Goal: Information Seeking & Learning: Learn about a topic

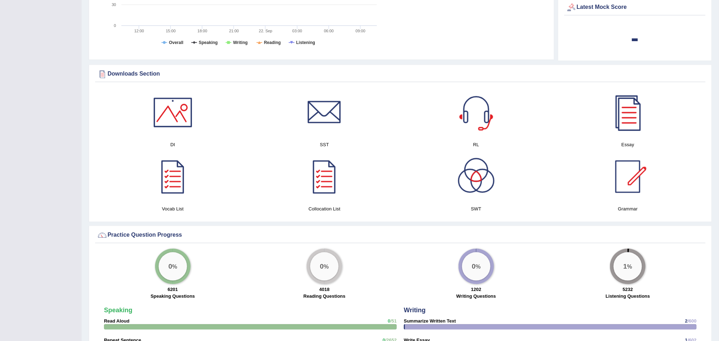
scroll to position [362, 0]
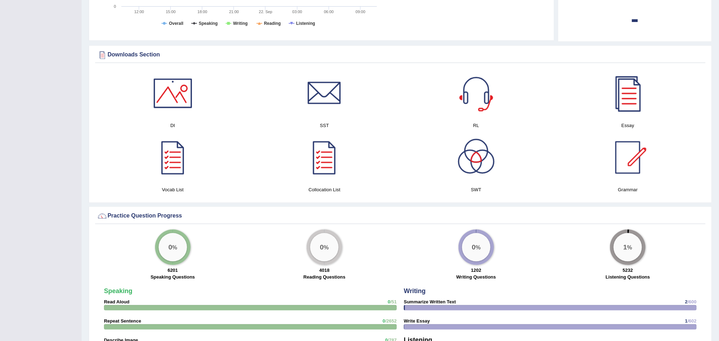
click at [44, 49] on div "Toggle navigation Home Practice Questions Speaking Practice Read Aloud Repeat S…" at bounding box center [359, 164] width 719 height 1053
click at [34, 182] on div "Toggle navigation Home Practice Questions Speaking Practice Read Aloud Repeat S…" at bounding box center [359, 164] width 719 height 1053
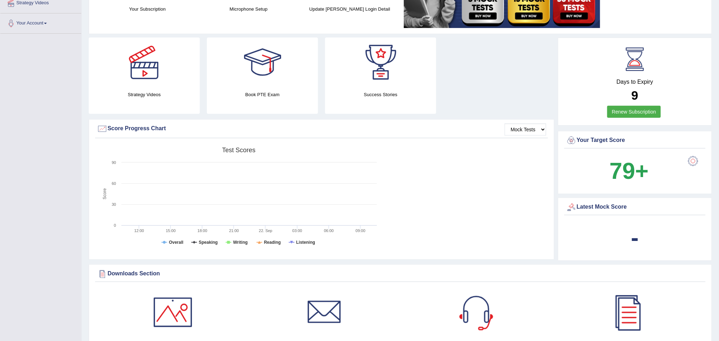
scroll to position [0, 0]
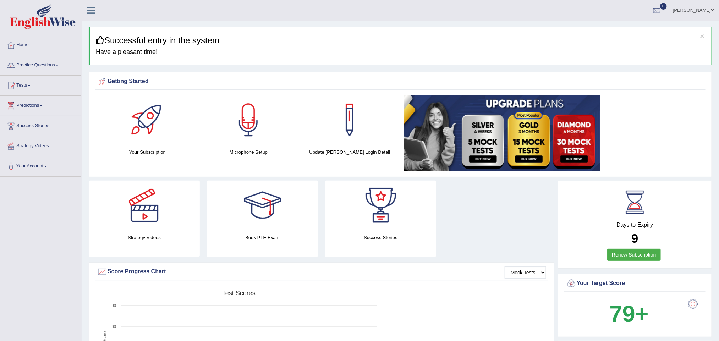
click at [56, 67] on link "Practice Questions" at bounding box center [40, 64] width 81 height 18
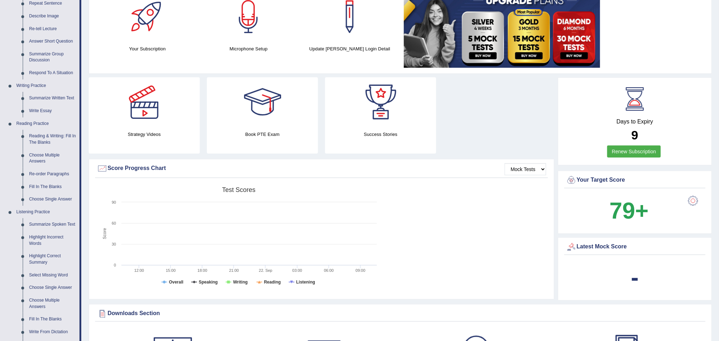
scroll to position [101, 0]
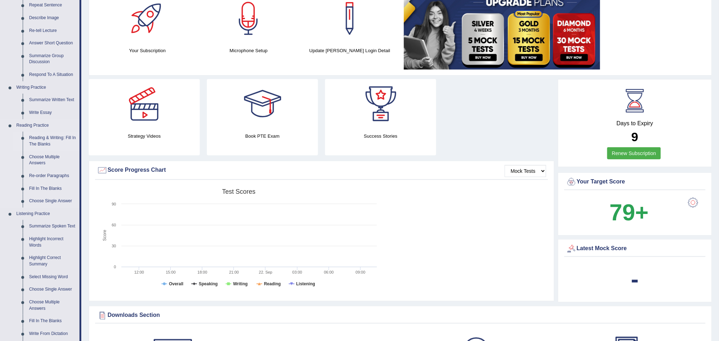
click at [60, 142] on link "Reading & Writing: Fill In The Blanks" at bounding box center [53, 141] width 54 height 19
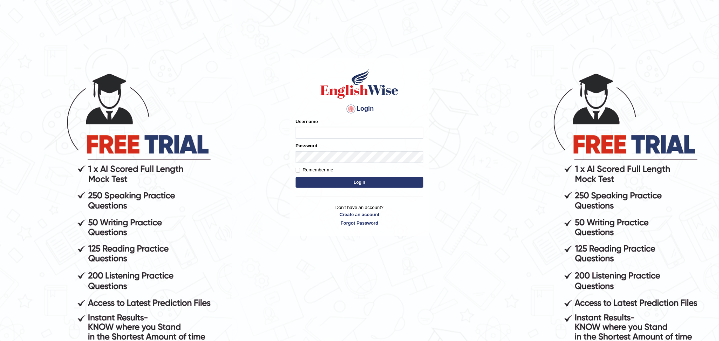
click at [704, 72] on body "Login Please fix the following errors: Username Password Remember me Login Don'…" at bounding box center [359, 206] width 719 height 341
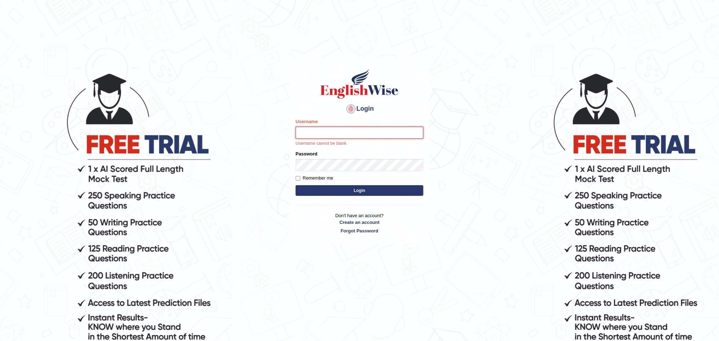
click at [337, 135] on input "Username" at bounding box center [359, 133] width 128 height 12
type input "Maryhealy17"
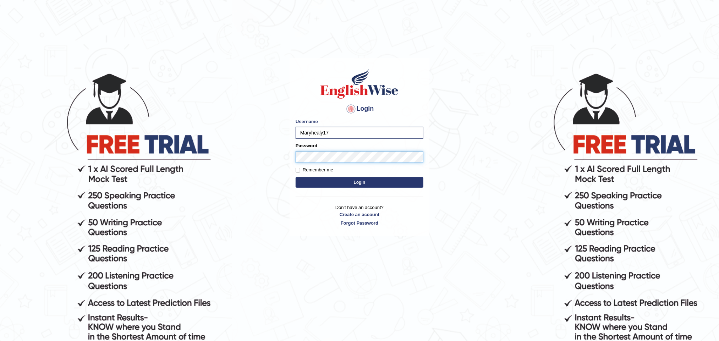
click at [295, 177] on button "Login" at bounding box center [359, 182] width 128 height 11
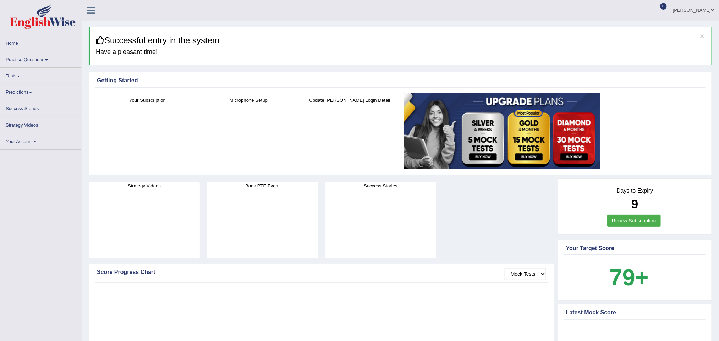
click at [34, 62] on link "Practice Questions" at bounding box center [40, 58] width 81 height 14
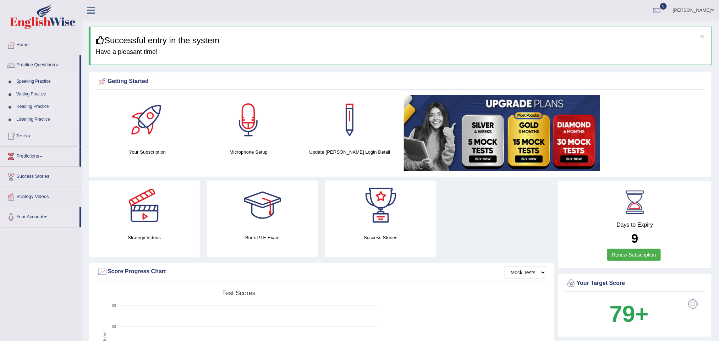
click at [35, 106] on link "Reading Practice" at bounding box center [46, 106] width 66 height 13
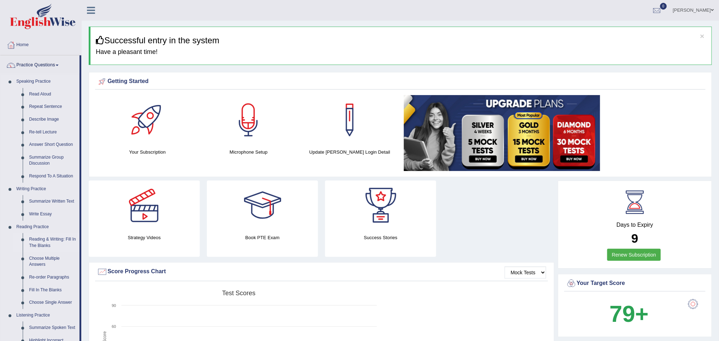
click at [55, 239] on link "Reading & Writing: Fill In The Blanks" at bounding box center [53, 242] width 54 height 19
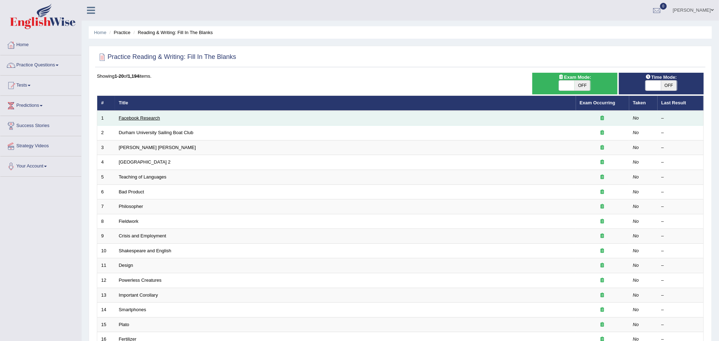
click at [145, 117] on link "Facebook Research" at bounding box center [139, 117] width 41 height 5
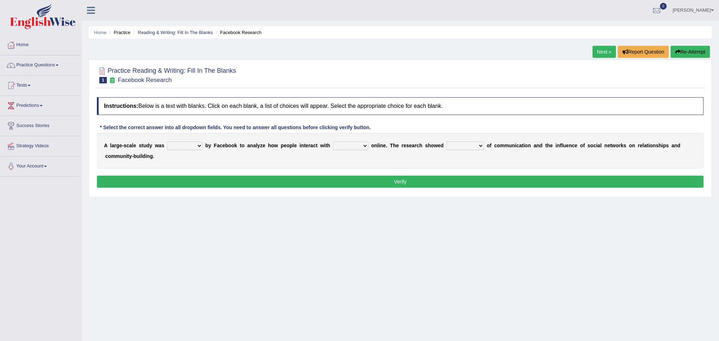
click at [198, 148] on select "surveyed had asked made" at bounding box center [184, 146] width 35 height 9
select select "surveyed"
click at [167, 142] on select "surveyed had asked made" at bounding box center [184, 146] width 35 height 9
click at [365, 148] on select "together all each other another" at bounding box center [350, 146] width 35 height 9
select select "each other"
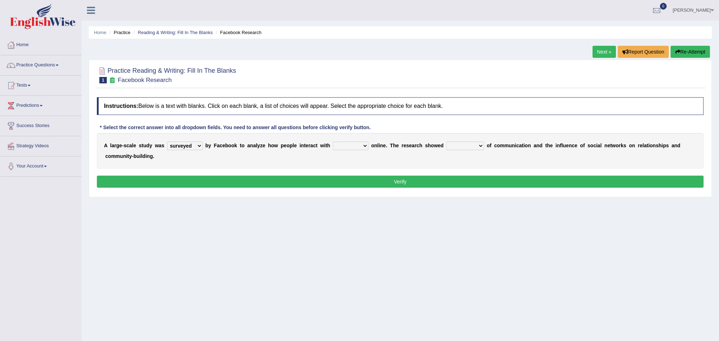
click at [333, 142] on select "together all each other another" at bounding box center [350, 146] width 35 height 9
click at [459, 148] on select "advantages standards fellowships patterns" at bounding box center [465, 146] width 38 height 9
select select "standards"
click at [449, 142] on select "advantages standards fellowships patterns" at bounding box center [465, 146] width 38 height 9
click at [449, 183] on button "Verify" at bounding box center [400, 182] width 607 height 12
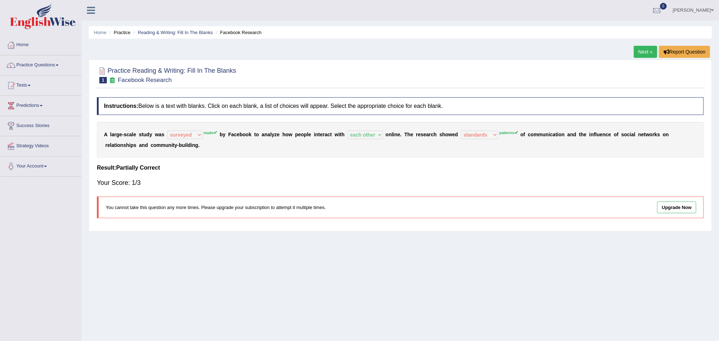
click at [641, 51] on link "Next »" at bounding box center [644, 52] width 23 height 12
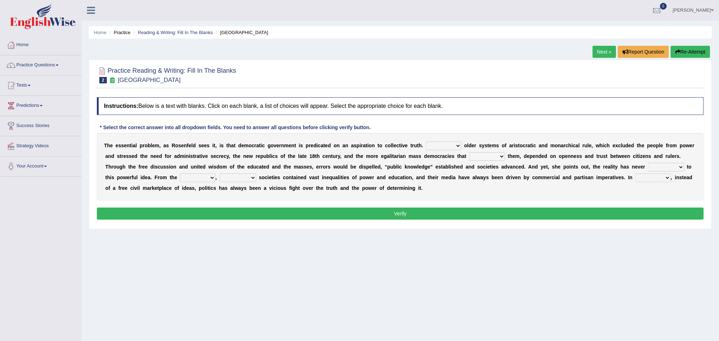
click at [456, 148] on select "Like Unlike Likely Safely" at bounding box center [443, 146] width 35 height 9
select select "Unlike"
click at [426, 142] on select "Like Unlike Likely Safely" at bounding box center [443, 146] width 35 height 9
click at [487, 159] on select "readed grated succeeded printed" at bounding box center [487, 156] width 36 height 9
select select "grated"
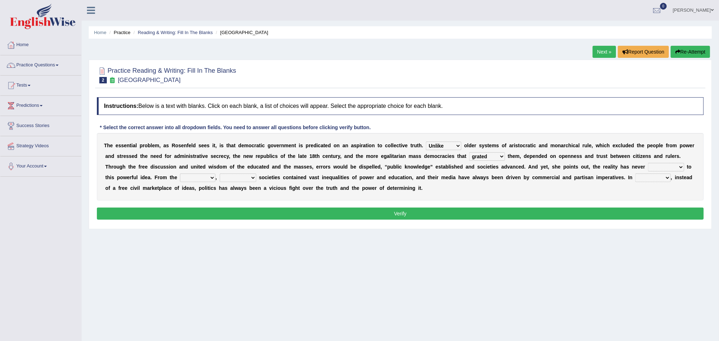
click at [469, 153] on select "readed grated succeeded printed" at bounding box center [487, 156] width 36 height 9
click at [663, 168] on select "saved up stood up brought up lived up" at bounding box center [666, 167] width 36 height 9
select select "brought up"
click at [648, 164] on select "saved up stood up brought up lived up" at bounding box center [666, 167] width 36 height 9
click at [193, 175] on select "outset ranged stood caught" at bounding box center [197, 177] width 35 height 9
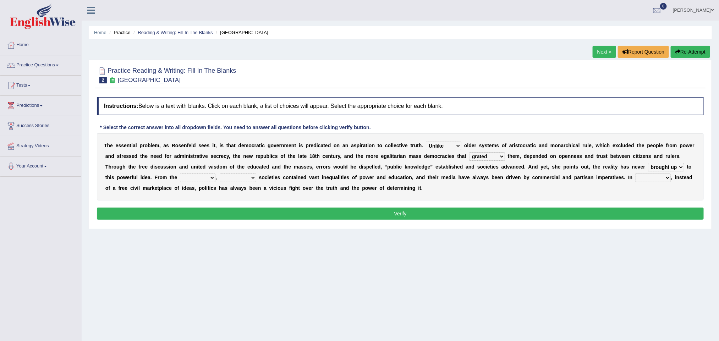
click at [180, 174] on select "outset ranged stood caught" at bounding box center [197, 177] width 35 height 9
click at [196, 173] on div "T h e e s s e n t i a l p r o b l e m , a s R o s e n f e l d s e e s i t , i s…" at bounding box center [400, 166] width 607 height 67
click at [196, 181] on select "outset ranged stood caught" at bounding box center [197, 177] width 35 height 9
select select "outset"
click at [180, 174] on select "outset ranged stood caught" at bounding box center [197, 177] width 35 height 9
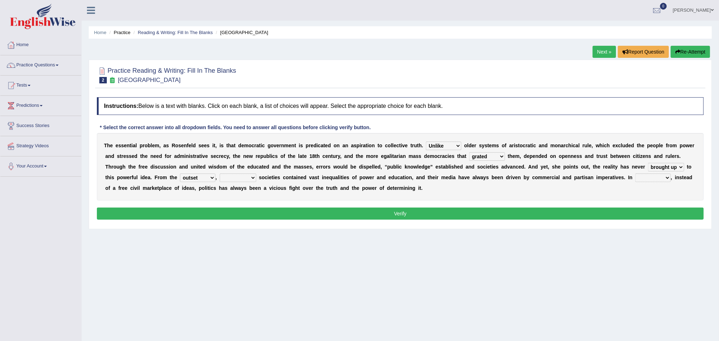
click at [253, 179] on select "freedom democratic media stilled" at bounding box center [238, 177] width 37 height 9
select select "democratic"
click at [220, 174] on select "freedom democratic media stilled" at bounding box center [238, 177] width 37 height 9
click at [664, 178] on select "power practice ideas fought" at bounding box center [652, 177] width 35 height 9
select select "practice"
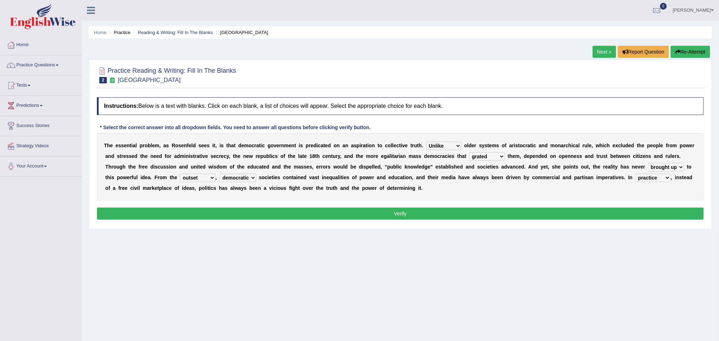
click at [637, 174] on select "power practice ideas fought" at bounding box center [652, 177] width 35 height 9
click at [557, 215] on button "Verify" at bounding box center [400, 213] width 607 height 12
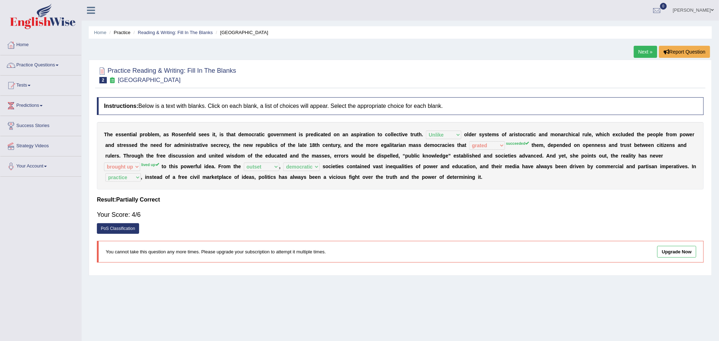
click at [649, 54] on link "Next »" at bounding box center [644, 52] width 23 height 12
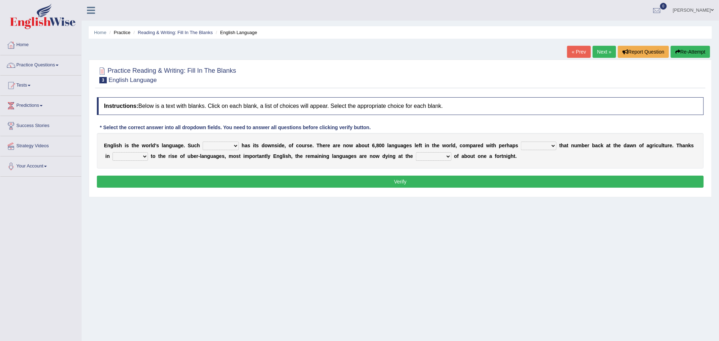
click at [222, 148] on select "power idea subject dominance" at bounding box center [221, 146] width 36 height 9
select select "dominance"
click at [203, 142] on select "power idea subject dominance" at bounding box center [221, 146] width 36 height 9
click at [536, 148] on select "rise twice firstly never" at bounding box center [538, 146] width 35 height 9
select select "rise"
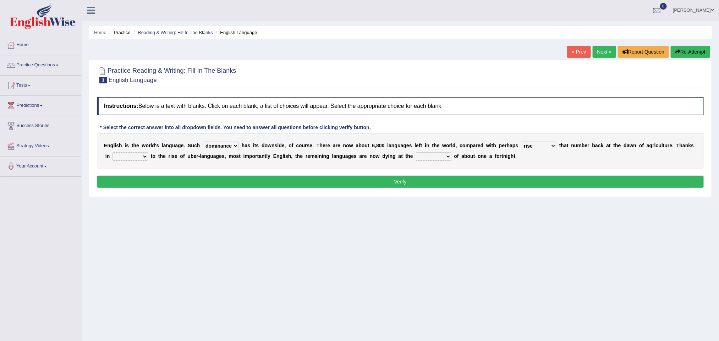
click at [524, 142] on select "rise twice firstly never" at bounding box center [538, 146] width 35 height 9
click at [148, 157] on select "rare start part bother" at bounding box center [129, 156] width 35 height 9
select select "part"
click at [133, 153] on select "rare start part bother" at bounding box center [129, 156] width 35 height 9
click at [451, 157] on select "state rate wait great" at bounding box center [433, 156] width 35 height 9
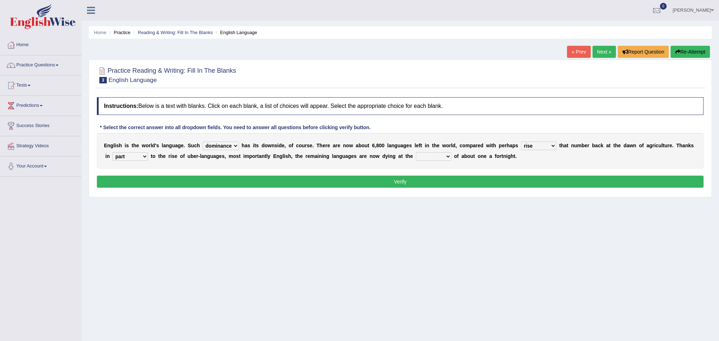
select select "rate"
click at [436, 153] on select "state rate wait great" at bounding box center [433, 156] width 35 height 9
click at [462, 182] on button "Verify" at bounding box center [400, 182] width 607 height 12
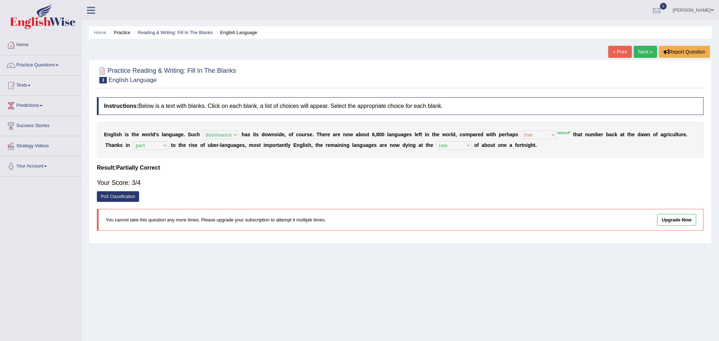
click at [642, 55] on link "Next »" at bounding box center [644, 52] width 23 height 12
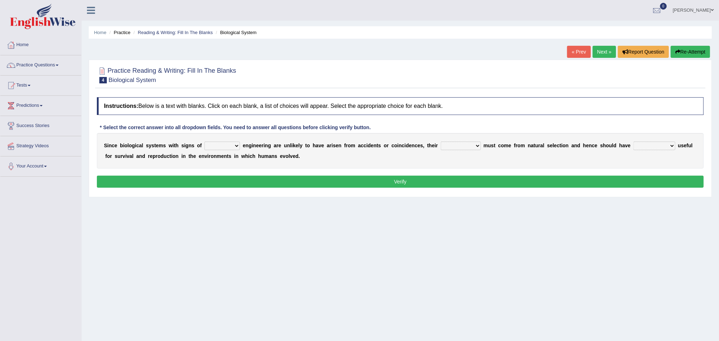
click at [210, 147] on select "system national extra complex" at bounding box center [221, 146] width 35 height 9
select select "national"
click at [205, 142] on select "system national extra complex" at bounding box center [221, 146] width 35 height 9
click at [458, 147] on select "presence organisation registration structures" at bounding box center [461, 146] width 40 height 9
select select "presence"
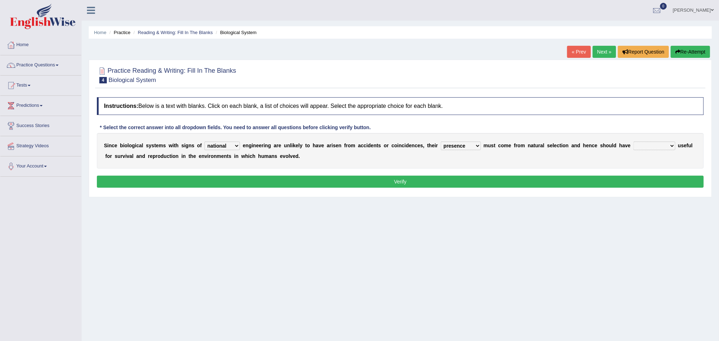
click at [441, 142] on select "presence organisation registration structures" at bounding box center [461, 146] width 40 height 9
click at [480, 145] on select "presence organisation registration structures" at bounding box center [461, 146] width 40 height 9
click at [674, 151] on div "S i n c e b i o l o g i c a l s y s t e m s w i t h s i g n s o f system nation…" at bounding box center [400, 150] width 607 height 35
click at [675, 146] on select "functions cultures samples introductions" at bounding box center [654, 146] width 42 height 9
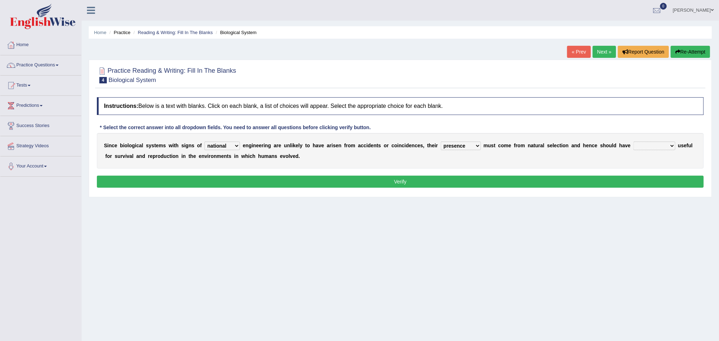
select select "samples"
click at [635, 142] on select "functions cultures samples introductions" at bounding box center [654, 146] width 42 height 9
click at [475, 188] on button "Verify" at bounding box center [400, 182] width 607 height 12
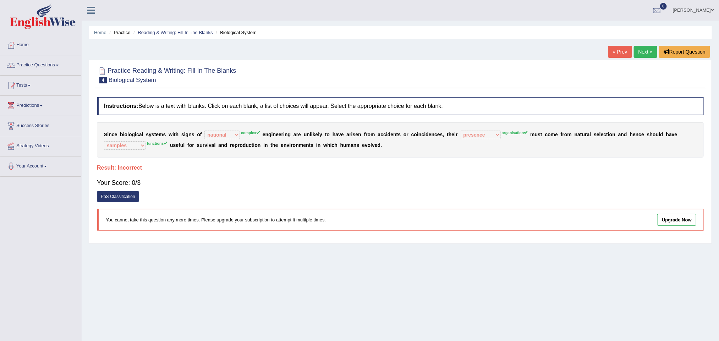
click at [644, 51] on link "Next »" at bounding box center [644, 52] width 23 height 12
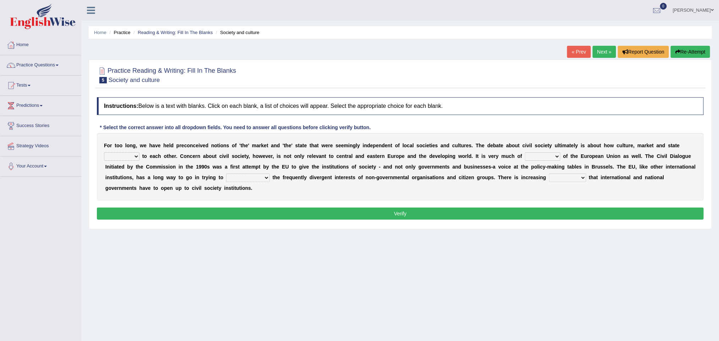
click at [135, 159] on select "stay relate bring telling" at bounding box center [121, 156] width 35 height 9
select select "relate"
click at [104, 153] on select "stay relate bring telling" at bounding box center [121, 156] width 35 height 9
click at [548, 155] on select "interest brought shown suspect" at bounding box center [542, 156] width 35 height 9
select select "interest"
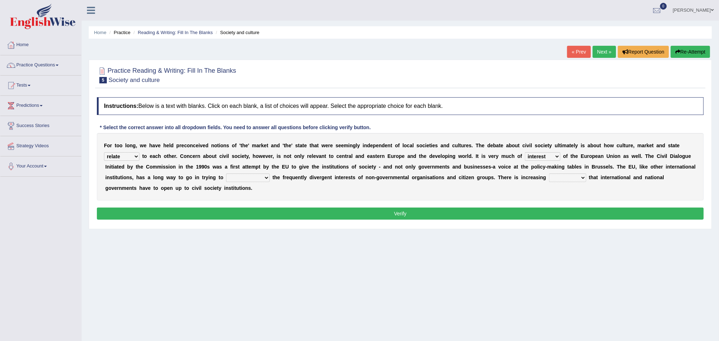
click at [525, 153] on select "interest brought shown suspect" at bounding box center [542, 156] width 35 height 9
click at [238, 177] on select "indulge express supreme accommodate" at bounding box center [248, 177] width 44 height 9
select select "accommodate"
click at [226, 174] on select "indulge express supreme accommodate" at bounding box center [248, 177] width 44 height 9
click at [563, 178] on select "tolerance expression recognition sample" at bounding box center [567, 177] width 37 height 9
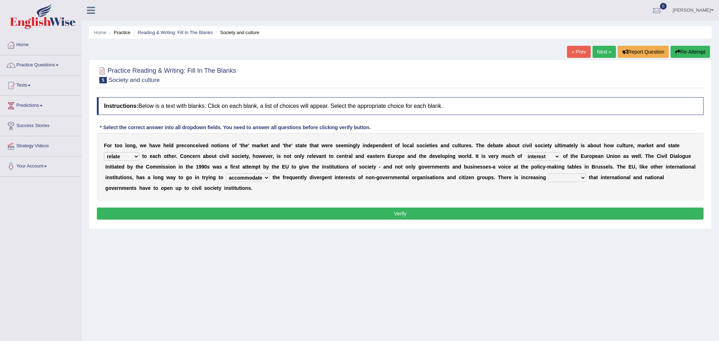
select select "recognition"
click at [551, 174] on select "tolerance expression recognition sample" at bounding box center [567, 177] width 37 height 9
click at [541, 215] on button "Verify" at bounding box center [400, 213] width 607 height 12
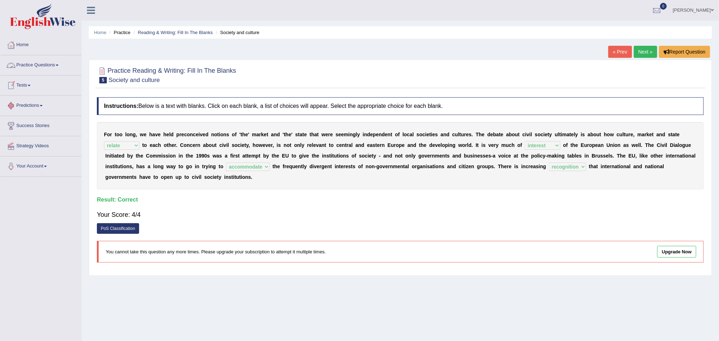
click at [58, 60] on link "Practice Questions" at bounding box center [40, 64] width 81 height 18
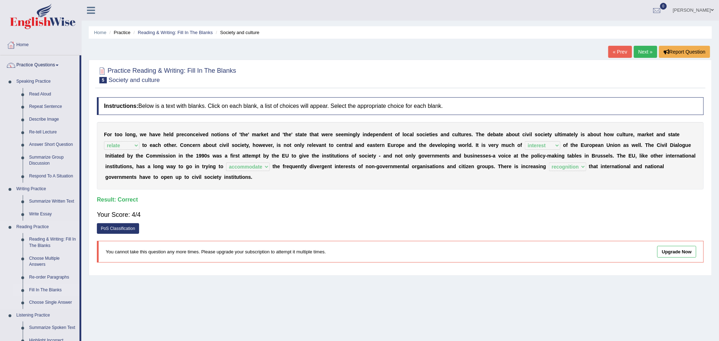
click at [57, 288] on link "Fill In The Blanks" at bounding box center [53, 290] width 54 height 13
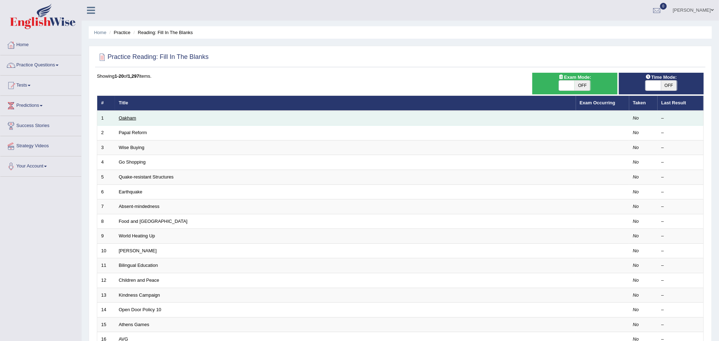
click at [135, 117] on link "Oakham" at bounding box center [127, 117] width 17 height 5
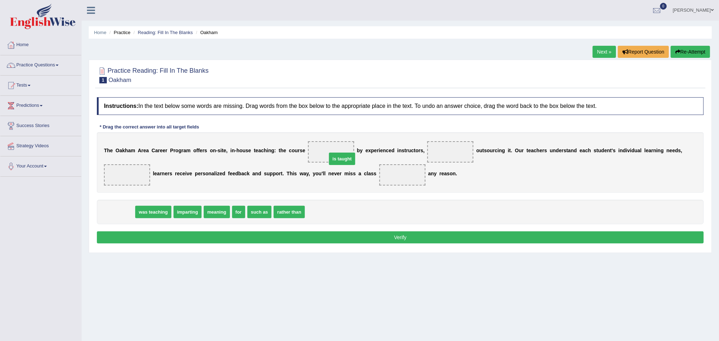
drag, startPoint x: 122, startPoint y: 213, endPoint x: 344, endPoint y: 160, distance: 228.3
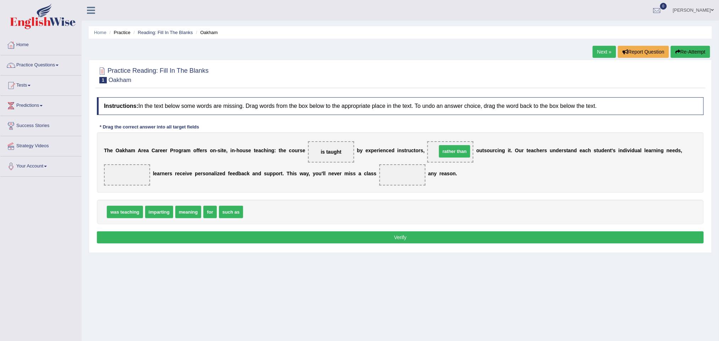
drag, startPoint x: 258, startPoint y: 216, endPoint x: 452, endPoint y: 155, distance: 202.9
drag, startPoint x: 193, startPoint y: 212, endPoint x: 129, endPoint y: 172, distance: 75.4
drag, startPoint x: 184, startPoint y: 215, endPoint x: 405, endPoint y: 184, distance: 223.5
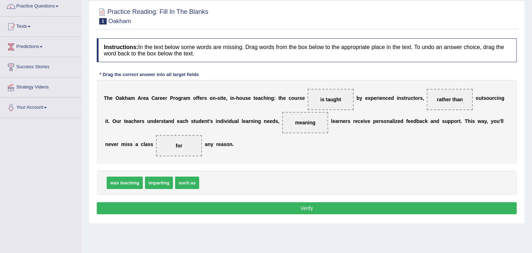
scroll to position [60, 0]
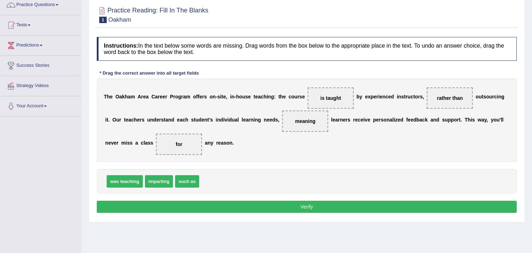
click at [271, 204] on button "Verify" at bounding box center [307, 206] width 420 height 12
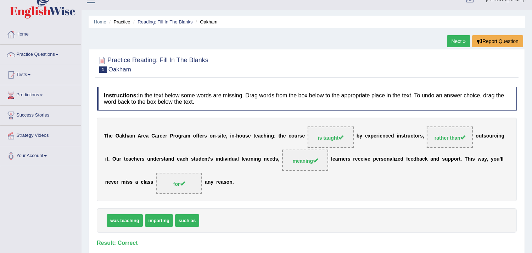
scroll to position [0, 0]
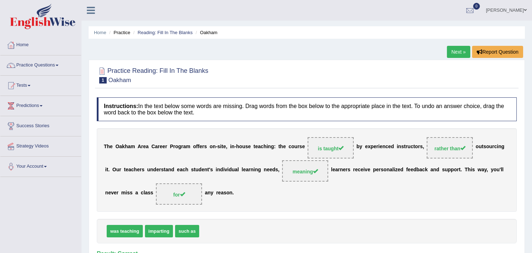
click at [458, 50] on link "Next »" at bounding box center [458, 52] width 23 height 12
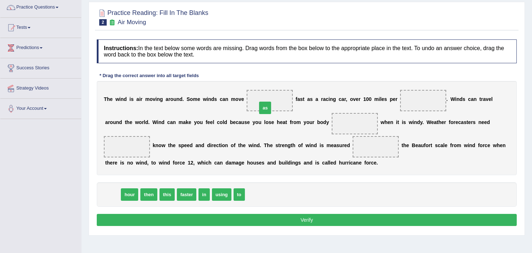
drag, startPoint x: 112, startPoint y: 196, endPoint x: 265, endPoint y: 110, distance: 175.4
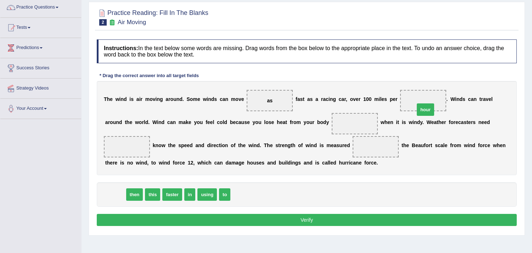
drag, startPoint x: 111, startPoint y: 197, endPoint x: 421, endPoint y: 112, distance: 321.7
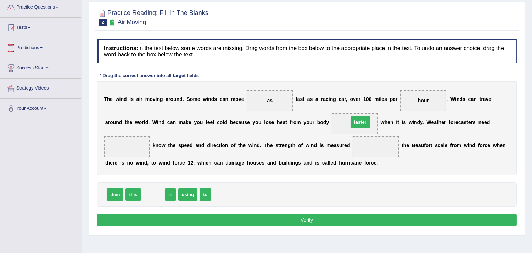
drag, startPoint x: 157, startPoint y: 194, endPoint x: 363, endPoint y: 123, distance: 218.2
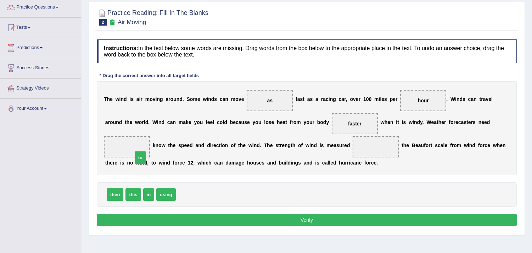
drag, startPoint x: 180, startPoint y: 190, endPoint x: 137, endPoint y: 153, distance: 56.9
drag, startPoint x: 165, startPoint y: 192, endPoint x: 378, endPoint y: 148, distance: 218.1
click at [287, 220] on button "Verify" at bounding box center [307, 220] width 420 height 12
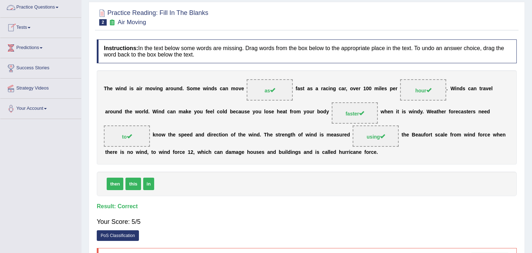
click at [52, 10] on link "Practice Questions" at bounding box center [40, 7] width 81 height 18
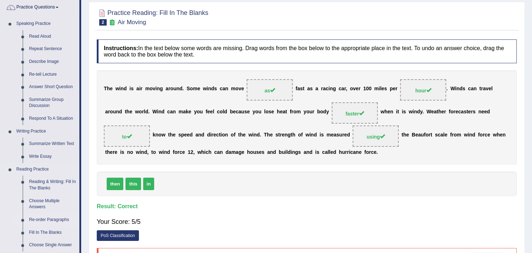
click at [57, 218] on link "Re-order Paragraphs" at bounding box center [53, 219] width 54 height 13
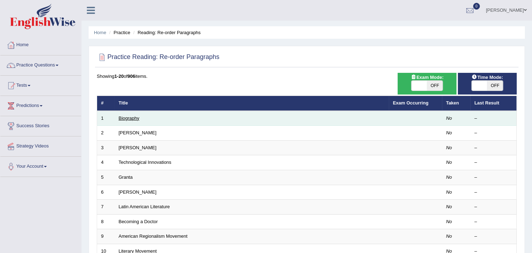
click at [133, 117] on link "Biography" at bounding box center [129, 117] width 21 height 5
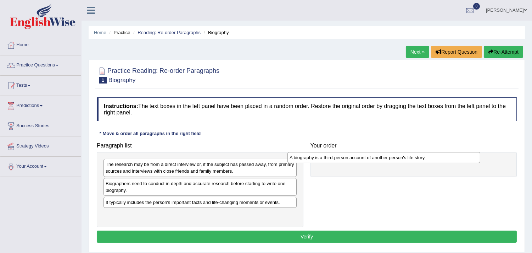
drag, startPoint x: 144, startPoint y: 184, endPoint x: 328, endPoint y: 158, distance: 185.9
click at [328, 158] on div "A biography is a third-person account of another person's life story." at bounding box center [384, 157] width 193 height 11
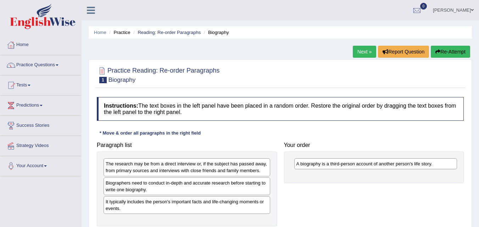
drag, startPoint x: 1928, startPoint y: 3, endPoint x: 317, endPoint y: 207, distance: 1623.5
click at [317, 207] on div "Paragraph list The research may be from a direct interview or, if the subject h…" at bounding box center [280, 183] width 374 height 88
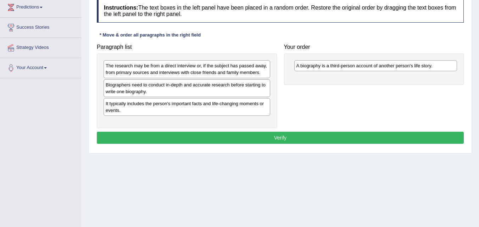
scroll to position [100, 0]
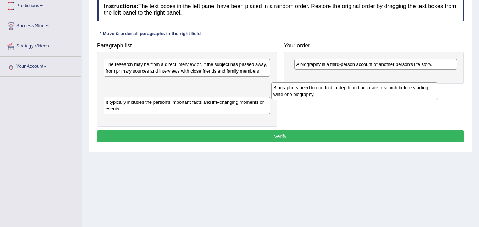
drag, startPoint x: 159, startPoint y: 90, endPoint x: 327, endPoint y: 94, distance: 167.8
click at [327, 94] on div "Biographers need to conduct in-depth and accurate research before starting to w…" at bounding box center [354, 91] width 167 height 18
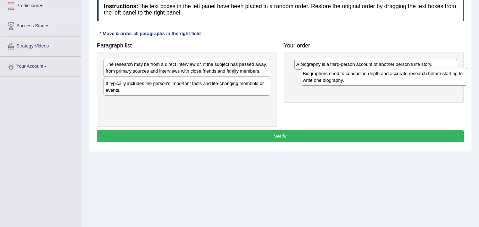
drag, startPoint x: 220, startPoint y: 89, endPoint x: 417, endPoint y: 79, distance: 196.7
click at [417, 79] on div "Biographers need to conduct in-depth and accurate research before starting to w…" at bounding box center [384, 77] width 167 height 18
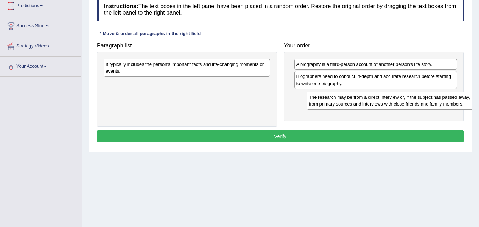
drag, startPoint x: 239, startPoint y: 73, endPoint x: 442, endPoint y: 105, distance: 205.4
click at [442, 105] on div "The research may be from a direct interview or, if the subject has passed away,…" at bounding box center [390, 101] width 167 height 18
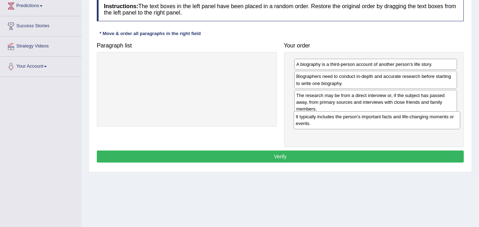
drag, startPoint x: 210, startPoint y: 69, endPoint x: 400, endPoint y: 126, distance: 199.0
click at [400, 126] on div "It typically includes the person's important facts and life-changing moments or…" at bounding box center [377, 120] width 167 height 18
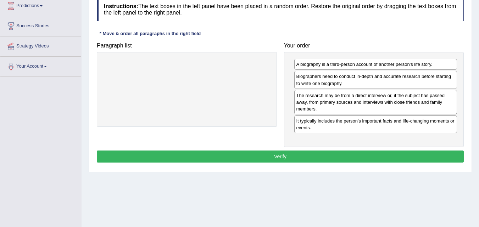
click at [300, 156] on button "Verify" at bounding box center [280, 157] width 367 height 12
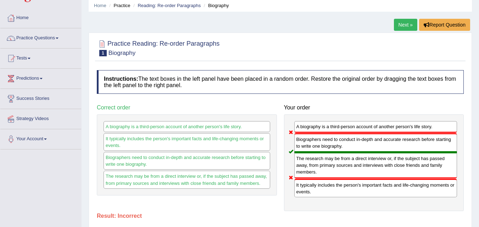
scroll to position [27, 0]
click at [404, 25] on link "Next »" at bounding box center [405, 25] width 23 height 12
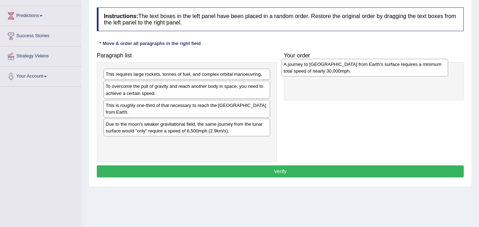
drag, startPoint x: 177, startPoint y: 130, endPoint x: 356, endPoint y: 72, distance: 188.1
click at [356, 72] on div "A journey to [GEOGRAPHIC_DATA] from Earth's surface requires a minimum total sp…" at bounding box center [365, 68] width 167 height 18
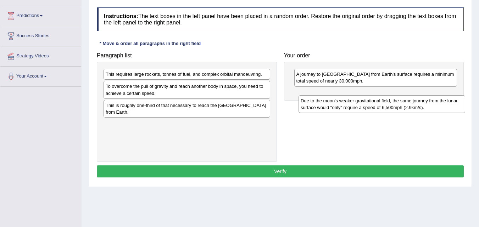
drag, startPoint x: 194, startPoint y: 132, endPoint x: 389, endPoint y: 108, distance: 196.5
click at [389, 108] on div "Due to the moon's weaker gravitational field, the same journey from the lunar s…" at bounding box center [382, 104] width 167 height 18
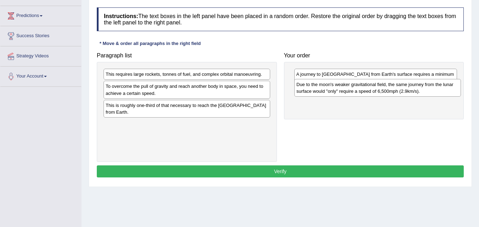
drag, startPoint x: 185, startPoint y: 132, endPoint x: 376, endPoint y: 95, distance: 193.9
click at [376, 95] on div "Due to the moon's weaker gravitational field, the same journey from the lunar s…" at bounding box center [377, 88] width 167 height 18
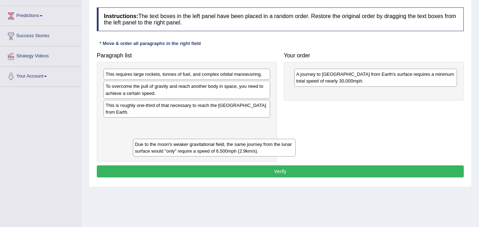
drag, startPoint x: 359, startPoint y: 99, endPoint x: 198, endPoint y: 150, distance: 169.3
click at [198, 150] on div "Due to the moon's weaker gravitational field, the same journey from the lunar s…" at bounding box center [214, 148] width 163 height 18
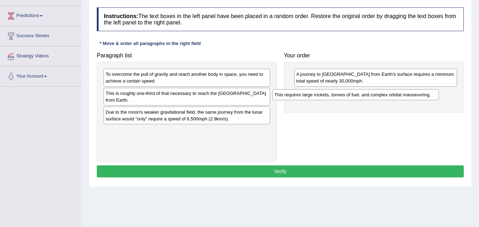
drag, startPoint x: 173, startPoint y: 76, endPoint x: 344, endPoint y: 99, distance: 172.1
click at [344, 99] on div "This requires large rockets, tonnes of fuel, and complex orbital manoeuvring." at bounding box center [355, 94] width 167 height 11
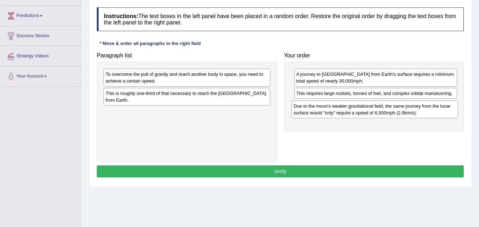
drag, startPoint x: 161, startPoint y: 117, endPoint x: 350, endPoint y: 111, distance: 188.4
click at [350, 111] on div "Due to the moon's weaker gravitational field, the same journey from the lunar s…" at bounding box center [375, 110] width 167 height 18
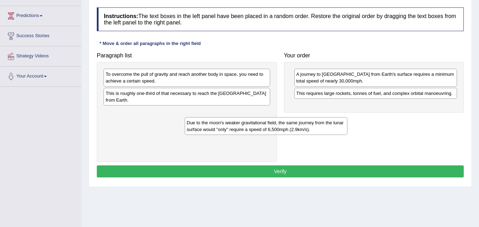
drag, startPoint x: 321, startPoint y: 113, endPoint x: 162, endPoint y: 128, distance: 159.6
click at [185, 128] on div "Due to the moon's weaker gravitational field, the same journey from the lunar s…" at bounding box center [266, 126] width 163 height 18
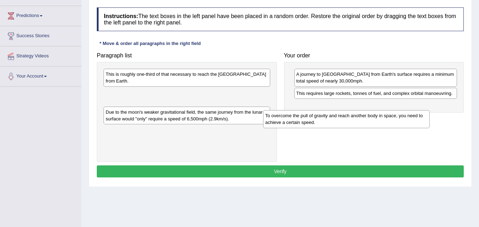
drag, startPoint x: 179, startPoint y: 75, endPoint x: 340, endPoint y: 116, distance: 165.9
click at [340, 116] on div "To overcome the pull of gravity and reach another body in space, you need to ac…" at bounding box center [346, 119] width 167 height 18
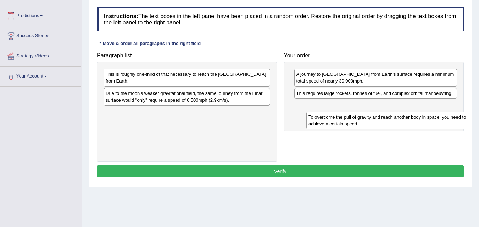
drag, startPoint x: 179, startPoint y: 97, endPoint x: 377, endPoint y: 116, distance: 198.4
click at [377, 116] on div "To overcome the pull of gravity and reach another body in space, you need to ac…" at bounding box center [389, 121] width 167 height 18
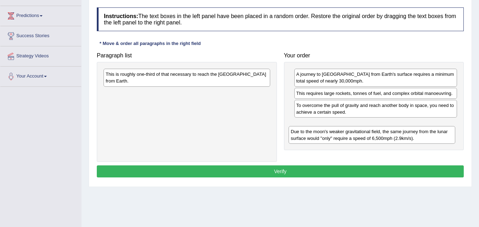
drag, startPoint x: 182, startPoint y: 96, endPoint x: 365, endPoint y: 139, distance: 188.2
click at [365, 139] on div "Due to the moon's weaker gravitational field, the same journey from the lunar s…" at bounding box center [372, 135] width 167 height 18
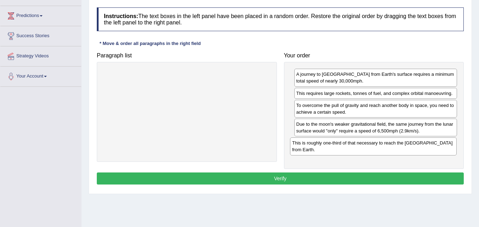
drag, startPoint x: 277, startPoint y: 94, endPoint x: 414, endPoint y: 146, distance: 146.5
click at [414, 146] on div "This is roughly one-third of that necessary to reach the International Space St…" at bounding box center [373, 147] width 167 height 18
click at [306, 175] on button "Verify" at bounding box center [280, 179] width 367 height 12
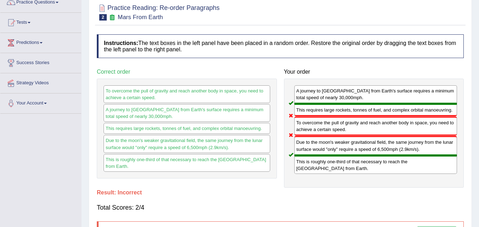
scroll to position [60, 0]
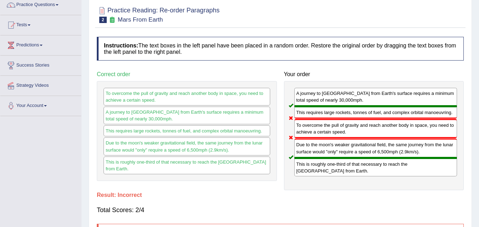
drag, startPoint x: 479, startPoint y: 52, endPoint x: 484, endPoint y: 22, distance: 30.6
click at [479, 22] on html "Toggle navigation Home Practice Questions Speaking Practice Read Aloud Repeat S…" at bounding box center [239, 53] width 479 height 227
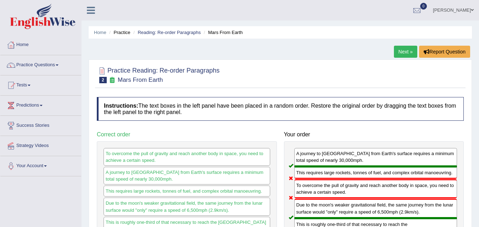
click at [402, 49] on link "Next »" at bounding box center [405, 52] width 23 height 12
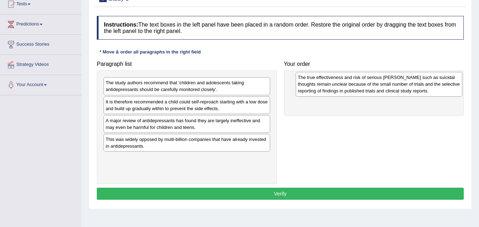
drag, startPoint x: 141, startPoint y: 163, endPoint x: 333, endPoint y: 82, distance: 208.6
click at [333, 82] on div "The true effectiveness and risk of serious [PERSON_NAME] such as suicidal thoug…" at bounding box center [379, 84] width 167 height 24
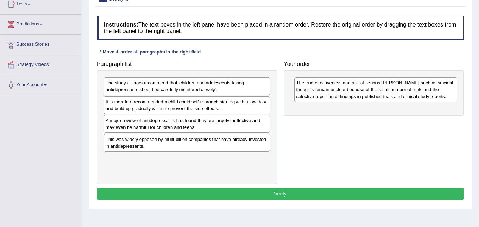
click at [160, 128] on div "A major review of antidepressants has found they are largely ineffective and ma…" at bounding box center [187, 124] width 167 height 18
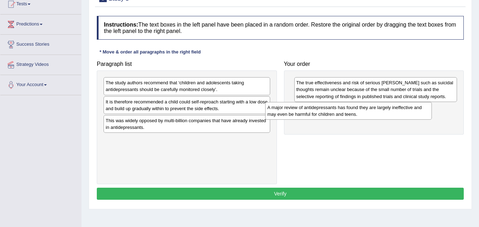
drag, startPoint x: 160, startPoint y: 128, endPoint x: 324, endPoint y: 115, distance: 164.0
click at [324, 115] on div "A major review of antidepressants has found they are largely ineffective and ma…" at bounding box center [348, 111] width 167 height 18
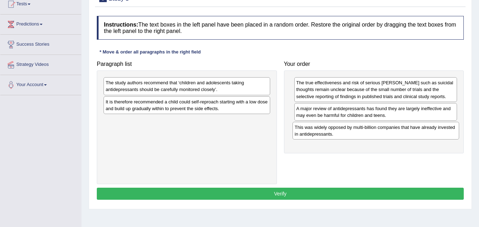
drag, startPoint x: 204, startPoint y: 128, endPoint x: 393, endPoint y: 135, distance: 189.2
click at [393, 135] on div "This was widely opposed by multi-billion companies that have already invested i…" at bounding box center [376, 131] width 167 height 18
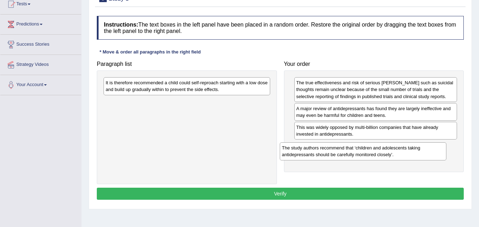
drag, startPoint x: 244, startPoint y: 92, endPoint x: 420, endPoint y: 157, distance: 188.3
click at [420, 157] on div "The study authors recommend that ‘children and adolescents taking antidepressan…" at bounding box center [363, 152] width 167 height 18
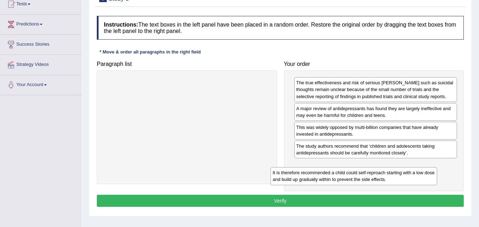
drag, startPoint x: 217, startPoint y: 91, endPoint x: 384, endPoint y: 181, distance: 189.8
click at [384, 181] on div "It is therefore recommended a child could self-reproach starting with a low dos…" at bounding box center [354, 176] width 167 height 18
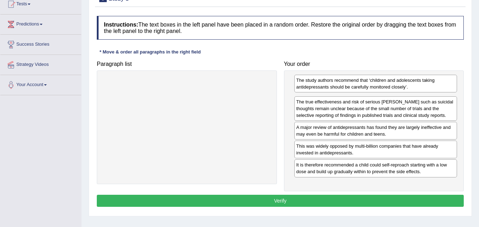
drag, startPoint x: 328, startPoint y: 147, endPoint x: 329, endPoint y: 80, distance: 66.7
click at [329, 80] on div "The study authors recommend that ‘children and adolescents taking antidepressan…" at bounding box center [375, 84] width 163 height 18
click at [268, 196] on button "Verify" at bounding box center [280, 201] width 367 height 12
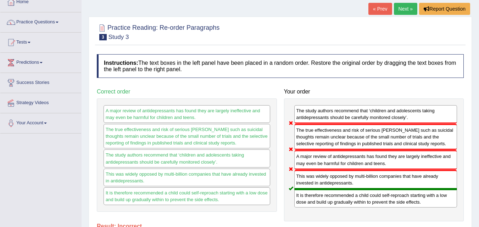
scroll to position [26, 0]
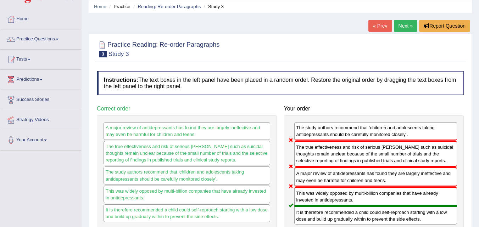
click at [443, 48] on div at bounding box center [280, 49] width 367 height 22
click at [407, 28] on link "Next »" at bounding box center [405, 26] width 23 height 12
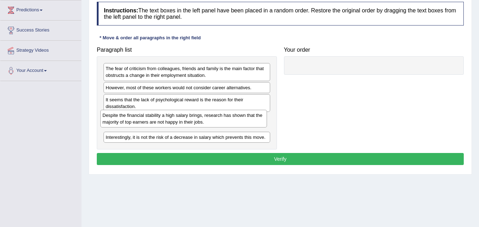
drag, startPoint x: 177, startPoint y: 128, endPoint x: 174, endPoint y: 124, distance: 4.8
click at [174, 124] on div "Despite the financial stability a high salary brings, research has shown that t…" at bounding box center [183, 119] width 167 height 18
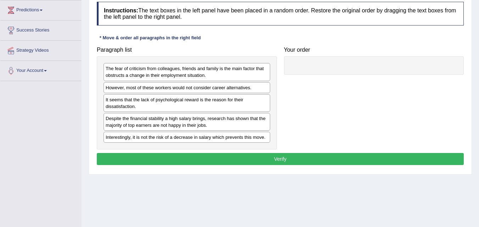
click at [174, 124] on div "Despite the financial stability a high salary brings, research has shown that t…" at bounding box center [187, 122] width 167 height 18
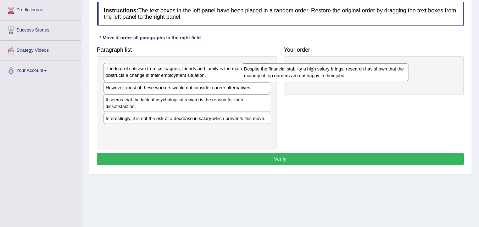
drag, startPoint x: 210, startPoint y: 121, endPoint x: 351, endPoint y: 71, distance: 150.0
click at [351, 71] on div "Despite the financial stability a high salary brings, research has shown that t…" at bounding box center [325, 72] width 167 height 18
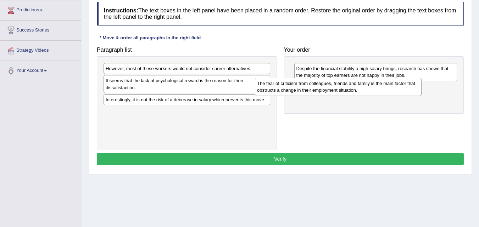
drag, startPoint x: 225, startPoint y: 71, endPoint x: 376, endPoint y: 86, distance: 151.8
click at [376, 86] on div "The fear of criticism from colleagues, friends and family is the main factor th…" at bounding box center [338, 87] width 167 height 18
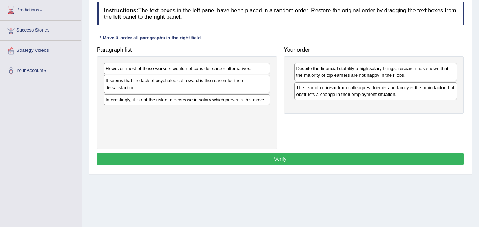
click at [140, 62] on div "However, most of these workers would not consider career alternatives. It seems…" at bounding box center [187, 102] width 180 height 93
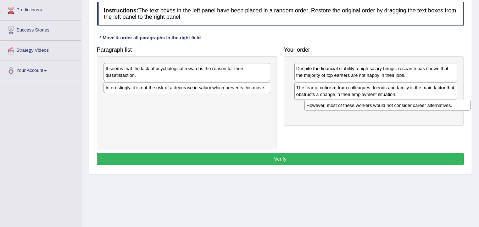
drag, startPoint x: 144, startPoint y: 72, endPoint x: 345, endPoint y: 109, distance: 204.1
click at [345, 109] on div "However, most of these workers would not consider career alternatives." at bounding box center [387, 105] width 167 height 11
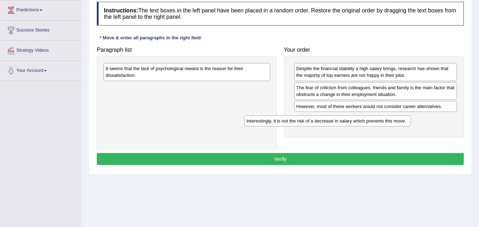
drag, startPoint x: 250, startPoint y: 91, endPoint x: 391, endPoint y: 124, distance: 144.7
click at [391, 124] on div "Interestingly, it is not the risk of a decrease in salary which prevents this m…" at bounding box center [327, 121] width 167 height 11
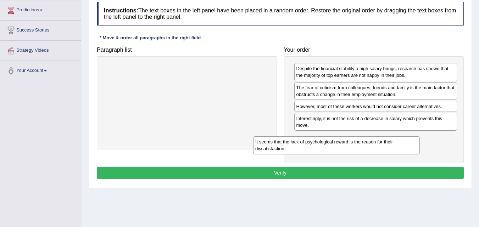
drag, startPoint x: 206, startPoint y: 75, endPoint x: 369, endPoint y: 141, distance: 175.3
click at [369, 141] on div "It seems that the lack of psychological reward is the reason for their dissatis…" at bounding box center [336, 146] width 167 height 18
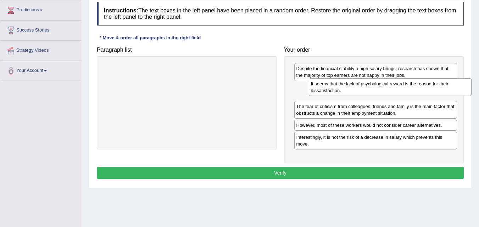
drag, startPoint x: 359, startPoint y: 145, endPoint x: 373, endPoint y: 91, distance: 55.2
click at [373, 91] on div "It seems that the lack of psychological reward is the reason for their dissatis…" at bounding box center [390, 87] width 163 height 18
click at [333, 167] on button "Verify" at bounding box center [280, 173] width 367 height 12
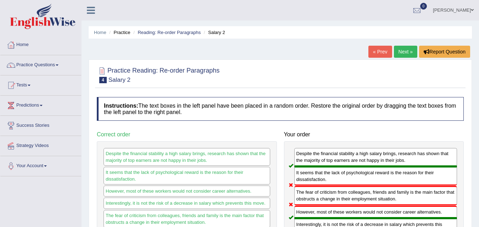
click at [403, 52] on link "Next »" at bounding box center [405, 52] width 23 height 12
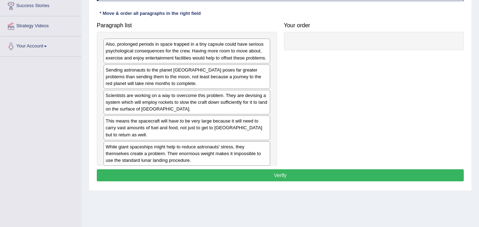
scroll to position [145, 0]
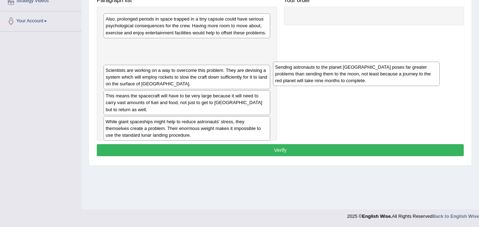
drag, startPoint x: 176, startPoint y: 51, endPoint x: 347, endPoint y: 74, distance: 171.7
click at [347, 74] on div "Sending astronauts to the planet [GEOGRAPHIC_DATA] poses far greater problems t…" at bounding box center [356, 74] width 167 height 24
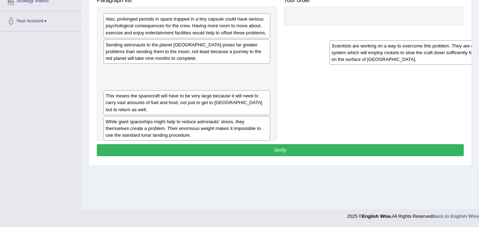
drag, startPoint x: 138, startPoint y: 78, endPoint x: 365, endPoint y: 53, distance: 227.6
click at [365, 53] on div "Scientists are working on a way to overcome this problem. They are devising a s…" at bounding box center [413, 52] width 167 height 24
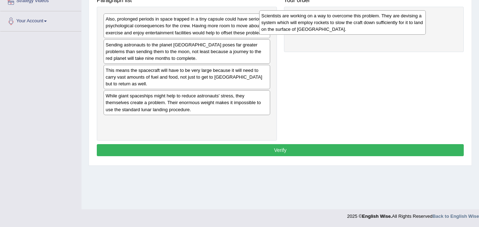
drag, startPoint x: 232, startPoint y: 74, endPoint x: 388, endPoint y: 20, distance: 164.8
click at [388, 20] on div "Scientists are working on a way to overcome this problem. They are devising a s…" at bounding box center [342, 22] width 167 height 24
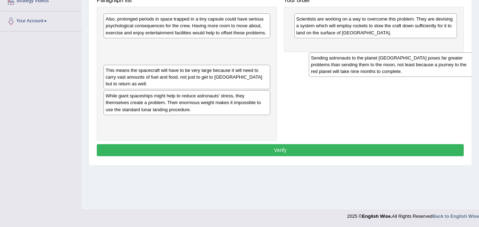
drag, startPoint x: 161, startPoint y: 60, endPoint x: 361, endPoint y: 55, distance: 199.7
click at [361, 56] on div "Sending astronauts to the planet Mars poses far greater problems than sending t…" at bounding box center [392, 64] width 167 height 24
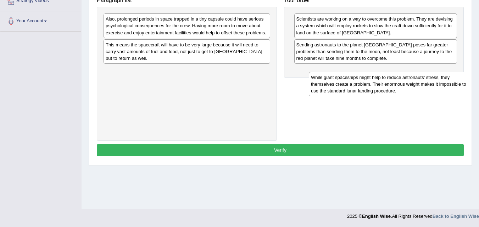
drag, startPoint x: 169, startPoint y: 73, endPoint x: 376, endPoint y: 86, distance: 207.9
click at [376, 86] on div "While giant spaceships might help to reduce astronauts' stress, they themselves…" at bounding box center [392, 84] width 167 height 24
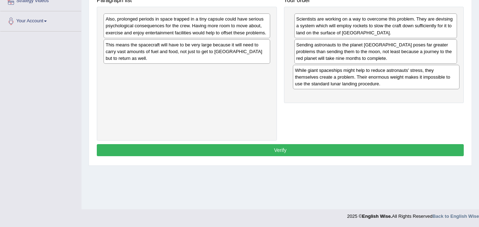
drag, startPoint x: 184, startPoint y: 77, endPoint x: 374, endPoint y: 83, distance: 189.5
click at [374, 83] on div "While giant spaceships might help to reduce astronauts' stress, they themselves…" at bounding box center [376, 77] width 167 height 24
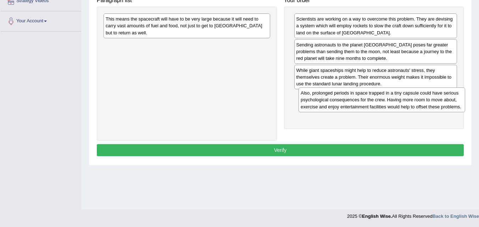
drag, startPoint x: 183, startPoint y: 23, endPoint x: 379, endPoint y: 97, distance: 208.9
click at [379, 97] on div "Also, prolonged periods in space trapped in a tiny capsule could have serious p…" at bounding box center [382, 100] width 167 height 24
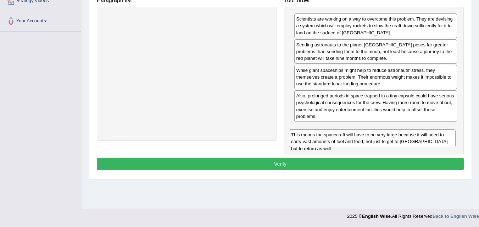
drag, startPoint x: 228, startPoint y: 29, endPoint x: 417, endPoint y: 144, distance: 221.2
click at [416, 144] on div "This means the spacecraft will have to be very large because it will need to ca…" at bounding box center [372, 138] width 167 height 18
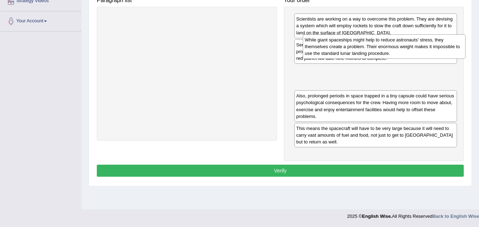
drag, startPoint x: 344, startPoint y: 82, endPoint x: 352, endPoint y: 51, distance: 32.3
click at [352, 51] on div "While giant spaceships might help to reduce astronauts' stress, they themselves…" at bounding box center [384, 46] width 163 height 24
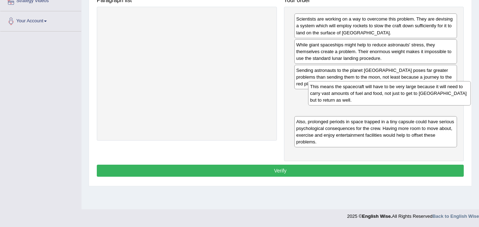
drag, startPoint x: 347, startPoint y: 133, endPoint x: 360, endPoint y: 91, distance: 44.1
click at [360, 91] on div "This means the spacecraft will have to be very large because it will need to ca…" at bounding box center [389, 93] width 163 height 24
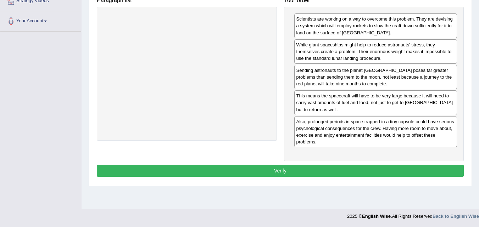
click at [317, 167] on button "Verify" at bounding box center [280, 171] width 367 height 12
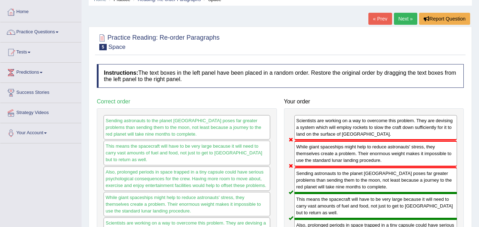
scroll to position [29, 0]
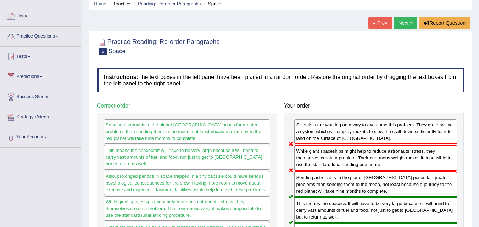
click at [40, 33] on link "Practice Questions" at bounding box center [40, 36] width 81 height 18
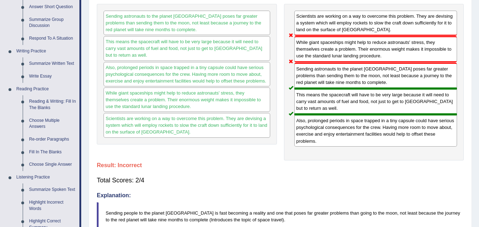
scroll to position [139, 0]
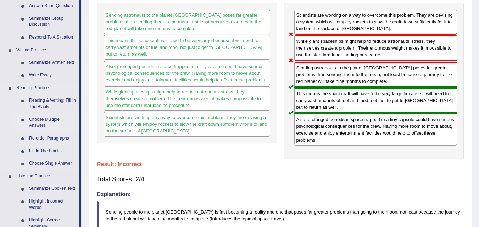
click at [45, 117] on link "Choose Multiple Answers" at bounding box center [53, 122] width 54 height 19
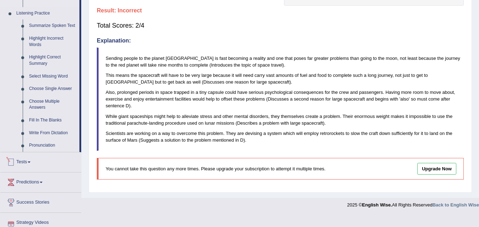
scroll to position [328, 0]
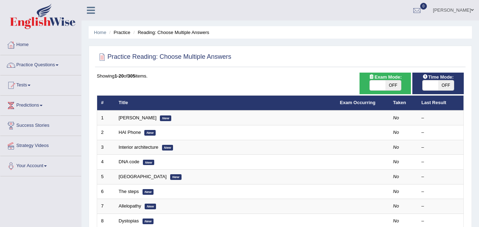
click at [136, 119] on link "[PERSON_NAME]" at bounding box center [138, 117] width 38 height 5
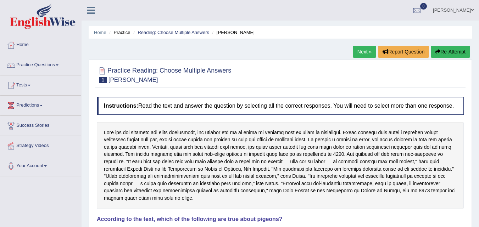
drag, startPoint x: 482, startPoint y: 35, endPoint x: 484, endPoint y: 107, distance: 71.7
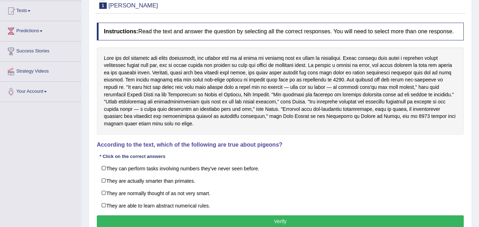
scroll to position [77, 0]
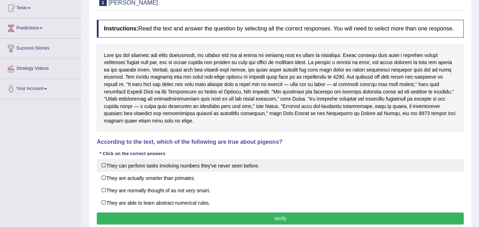
click at [211, 168] on label "They can perform tasks involving numbers they've never seen before." at bounding box center [280, 165] width 367 height 13
checkbox input "true"
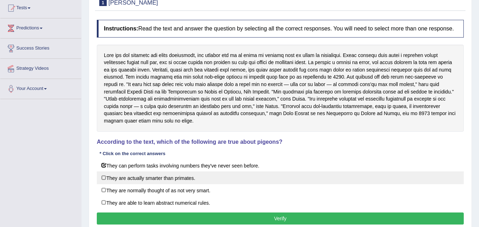
click at [178, 179] on label "They are actually smarter than primates." at bounding box center [280, 178] width 367 height 13
checkbox input "true"
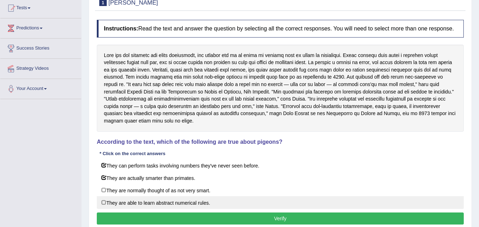
click at [204, 207] on label "They are able to learn abstract numerical rules." at bounding box center [280, 202] width 367 height 13
checkbox input "true"
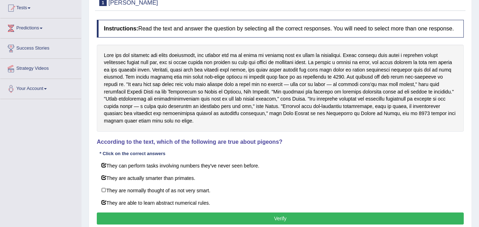
click at [258, 214] on button "Verify" at bounding box center [280, 219] width 367 height 12
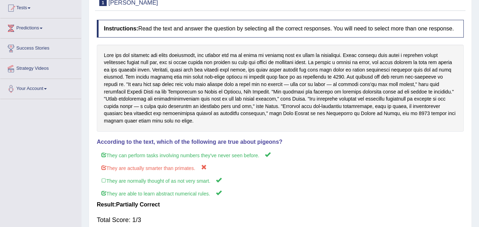
scroll to position [0, 0]
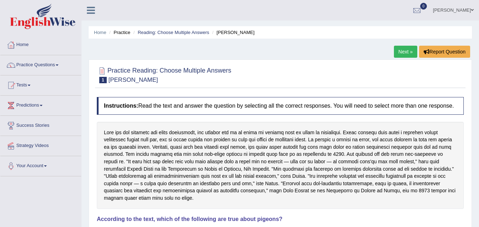
click at [406, 51] on link "Next »" at bounding box center [405, 52] width 23 height 12
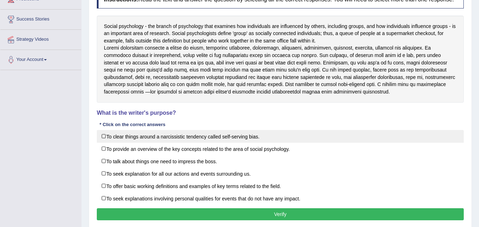
click at [242, 140] on label "To clear things around a narcissistic tendency called self-serving bias." at bounding box center [280, 136] width 367 height 13
checkbox input "true"
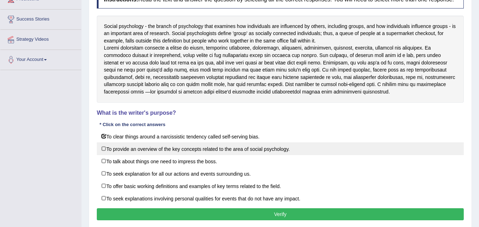
click at [227, 155] on label "To provide an overview of the key concepts related to the area of social psycho…" at bounding box center [280, 149] width 367 height 13
checkbox input "true"
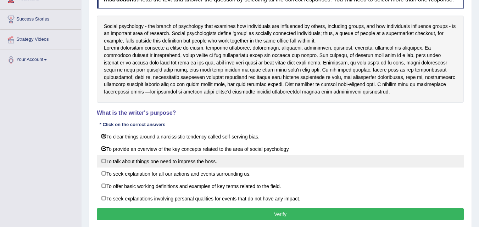
click at [166, 168] on label "To talk about things one need to impress the boss." at bounding box center [280, 161] width 367 height 13
checkbox input "true"
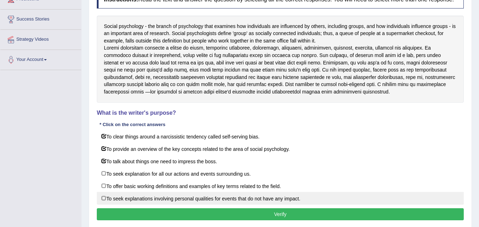
click at [181, 205] on label "To seek explanations involving personal qualities for events that do not have a…" at bounding box center [280, 198] width 367 height 13
checkbox input "true"
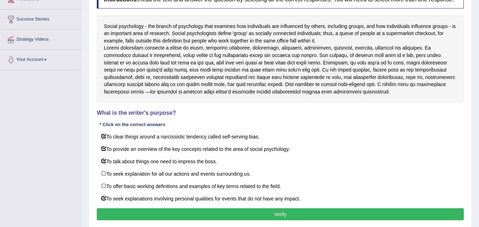
click at [182, 218] on button "Verify" at bounding box center [280, 215] width 367 height 12
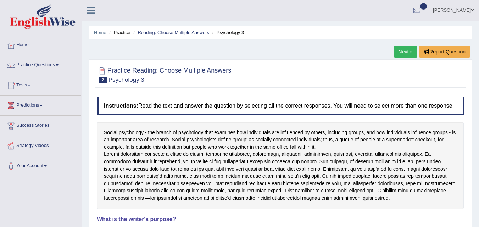
click at [459, 7] on link "Mary Healy" at bounding box center [453, 9] width 51 height 18
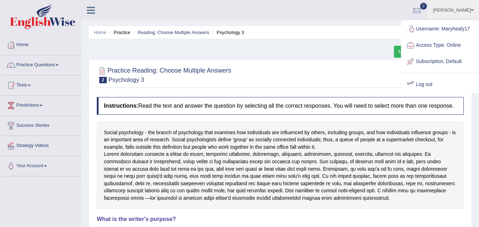
click at [425, 85] on link "Log out" at bounding box center [440, 85] width 77 height 16
